Goal: Transaction & Acquisition: Purchase product/service

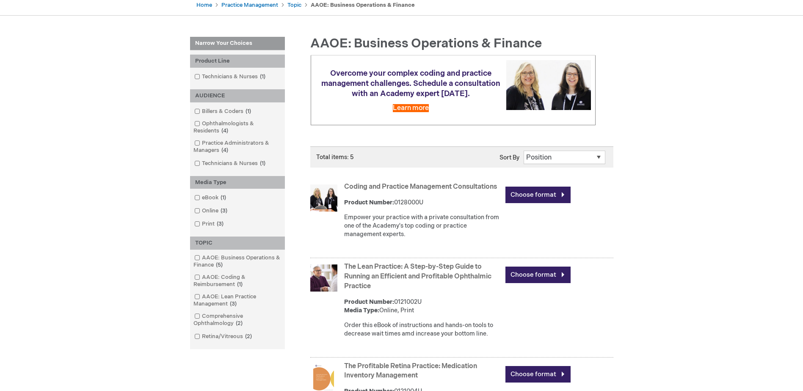
scroll to position [85, 0]
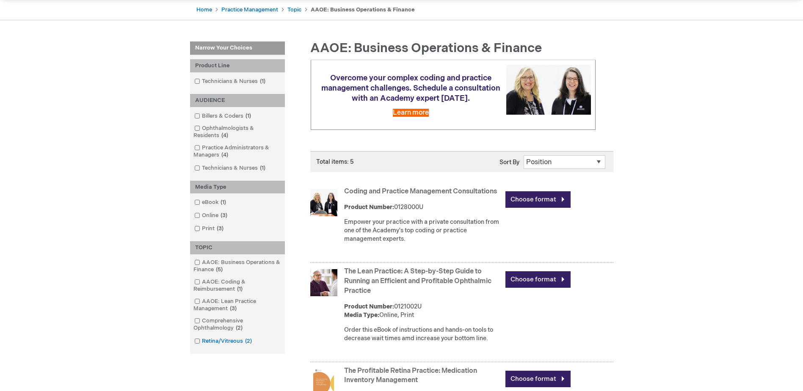
click at [217, 339] on link "Retina/Vitreous 2 items" at bounding box center [223, 341] width 63 height 8
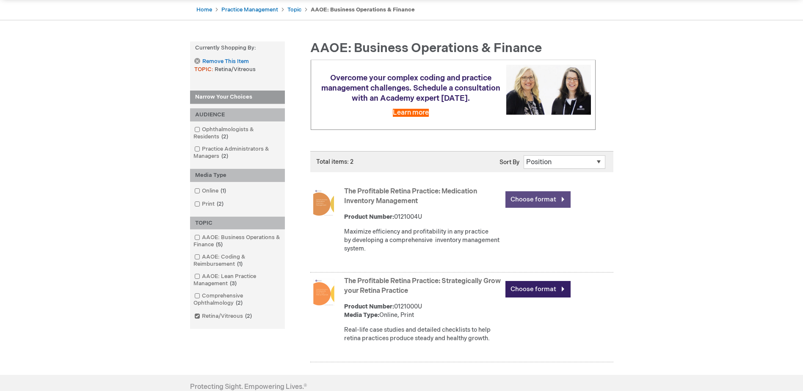
click at [548, 201] on link "Choose format" at bounding box center [537, 199] width 65 height 17
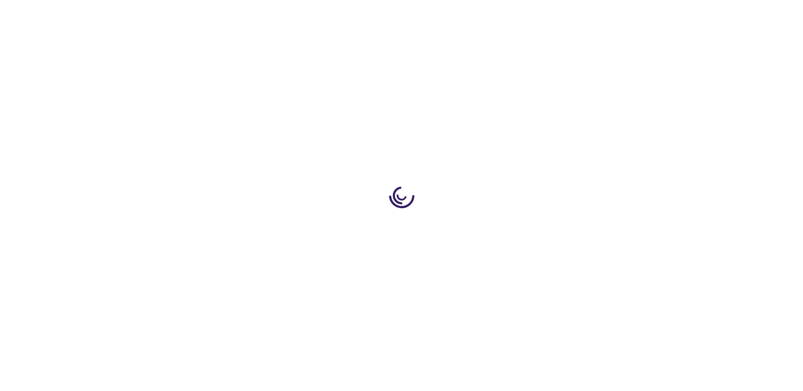
type input "0"
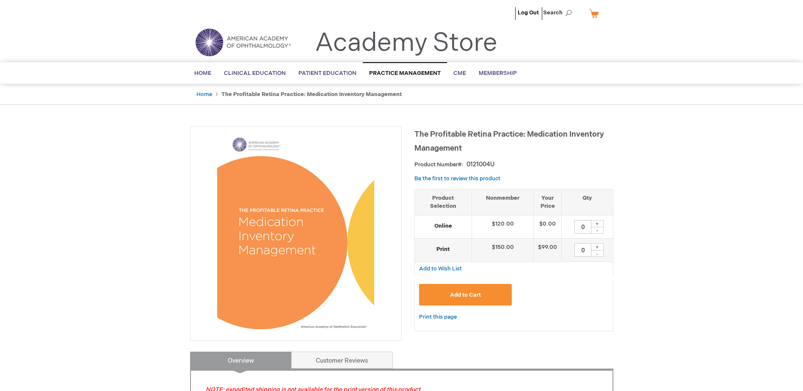
click at [596, 224] on div "+" at bounding box center [597, 223] width 13 height 7
type input "1"
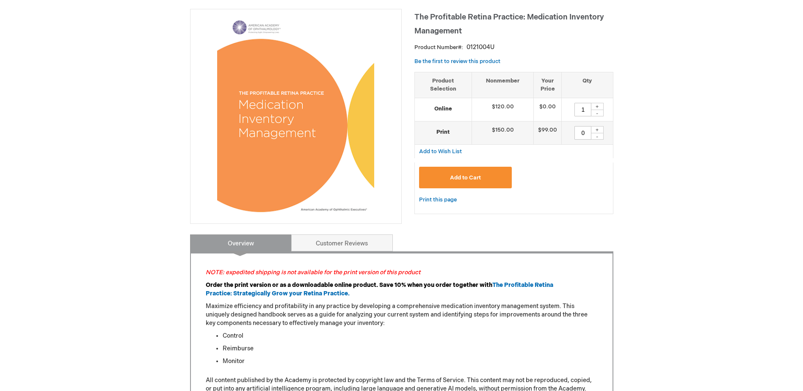
scroll to position [127, 0]
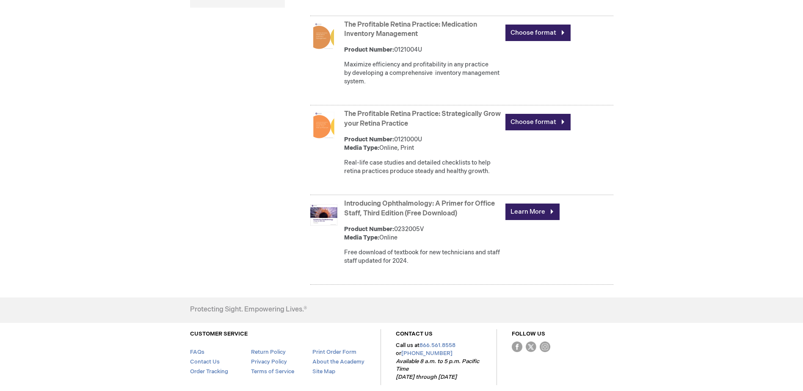
scroll to position [465, 0]
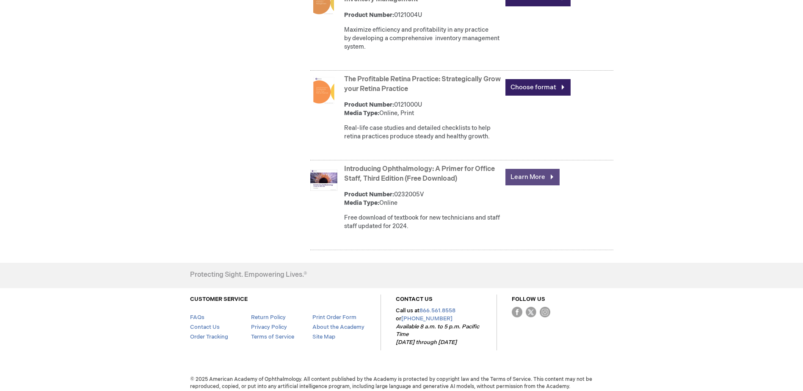
click at [542, 185] on link "Learn More" at bounding box center [532, 177] width 54 height 17
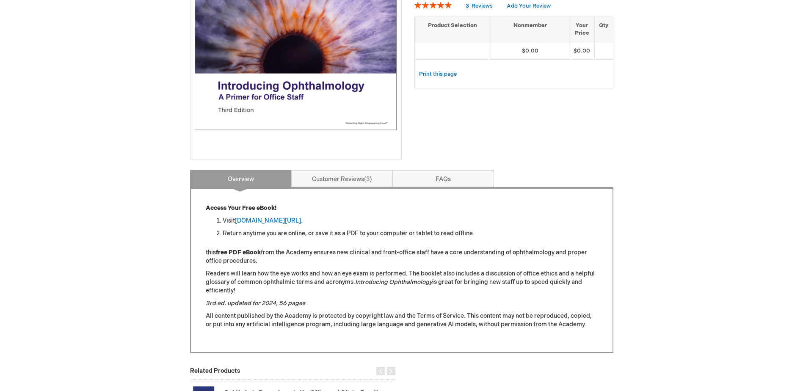
scroll to position [212, 0]
